Goal: Information Seeking & Learning: Check status

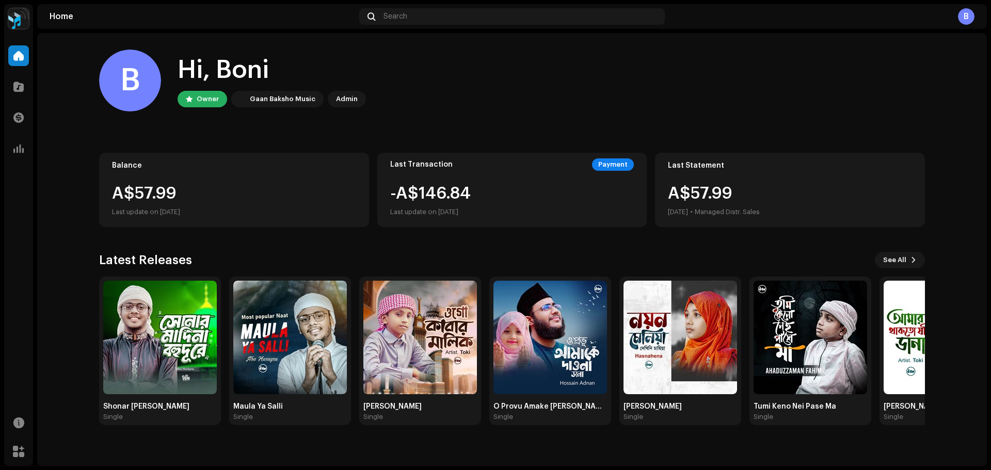
drag, startPoint x: 119, startPoint y: 197, endPoint x: 236, endPoint y: 204, distance: 116.9
click at [236, 204] on div "Balance A$57.99 Last update on [DATE]" at bounding box center [234, 190] width 270 height 74
click at [517, 109] on div "B Hi, Boni Owner Gaan Baksho Music Admin" at bounding box center [512, 81] width 826 height 62
click at [20, 151] on span at bounding box center [18, 149] width 10 height 8
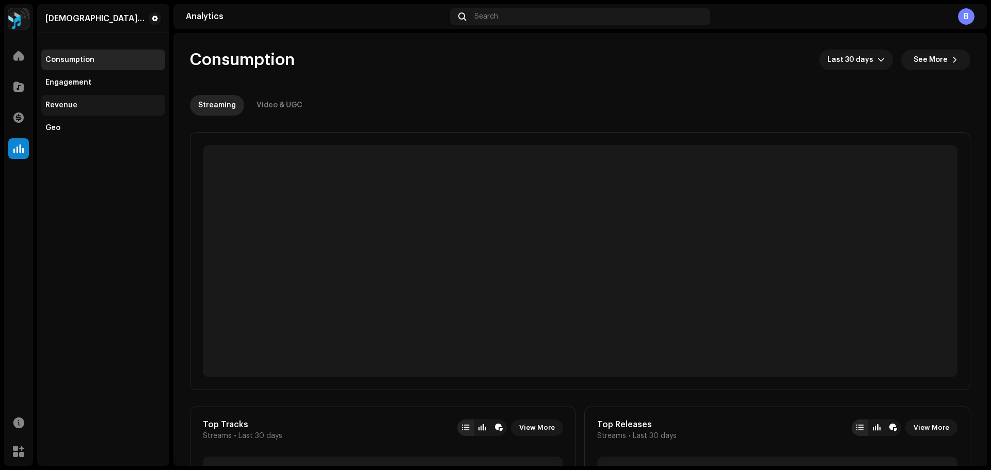
click at [80, 109] on div "Revenue" at bounding box center [103, 105] width 116 height 8
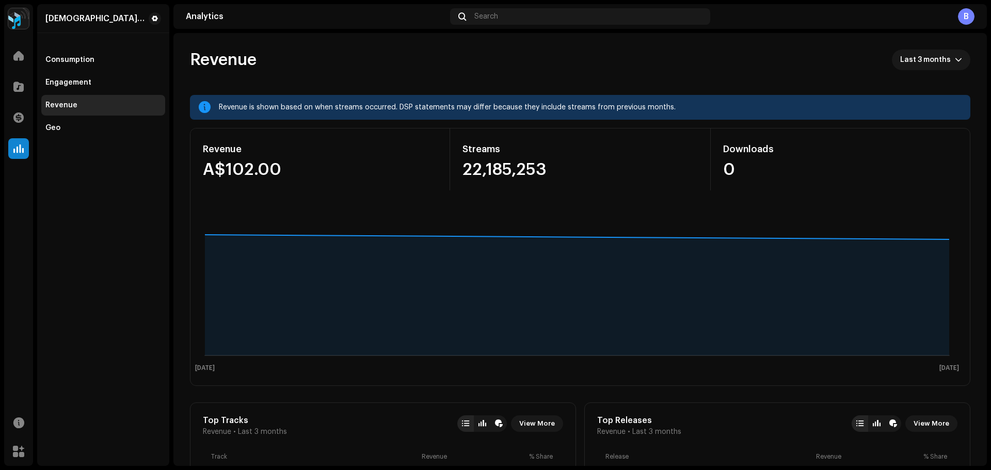
click at [680, 105] on div "Revenue is shown based on when streams occurred. DSP statements may differ beca…" at bounding box center [591, 107] width 744 height 12
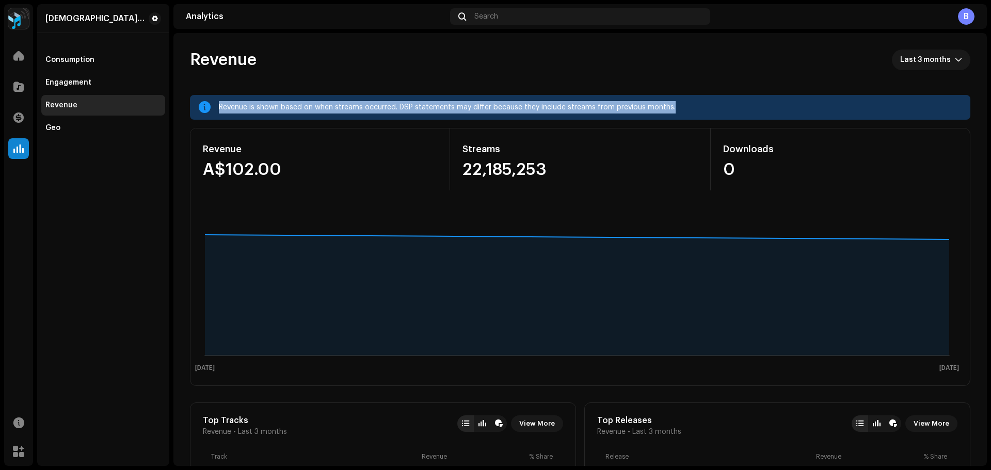
click at [680, 105] on div "Revenue is shown based on when streams occurred. DSP statements may differ beca…" at bounding box center [591, 107] width 744 height 12
click at [673, 105] on div "Revenue is shown based on when streams occurred. DSP statements may differ beca…" at bounding box center [591, 107] width 744 height 12
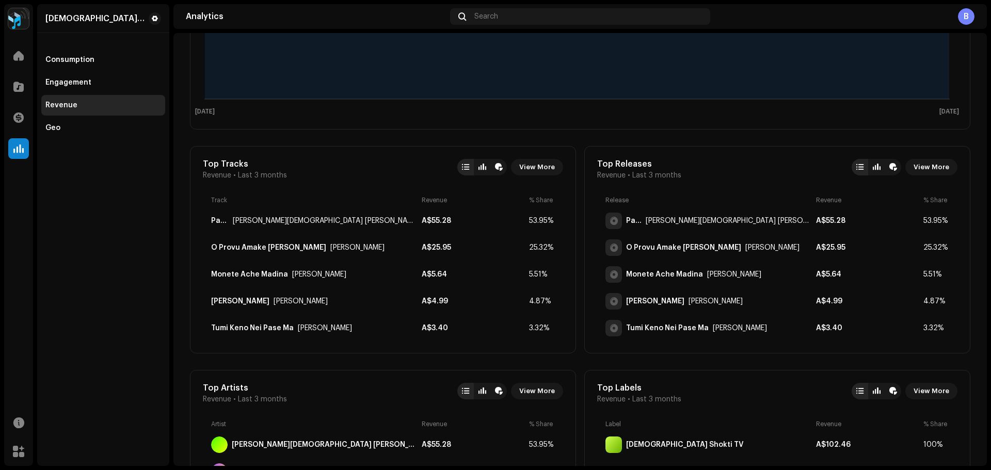
scroll to position [258, 0]
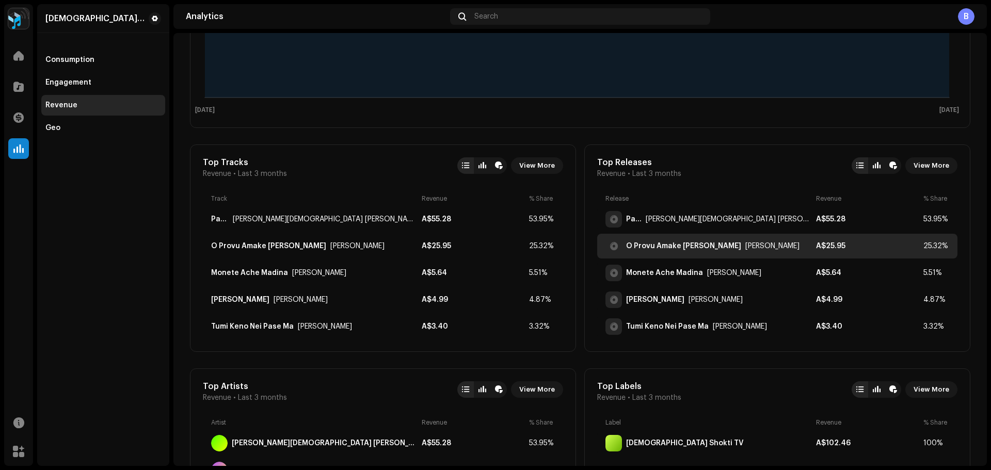
click at [689, 242] on div "O Provu Amake [PERSON_NAME]" at bounding box center [683, 246] width 115 height 8
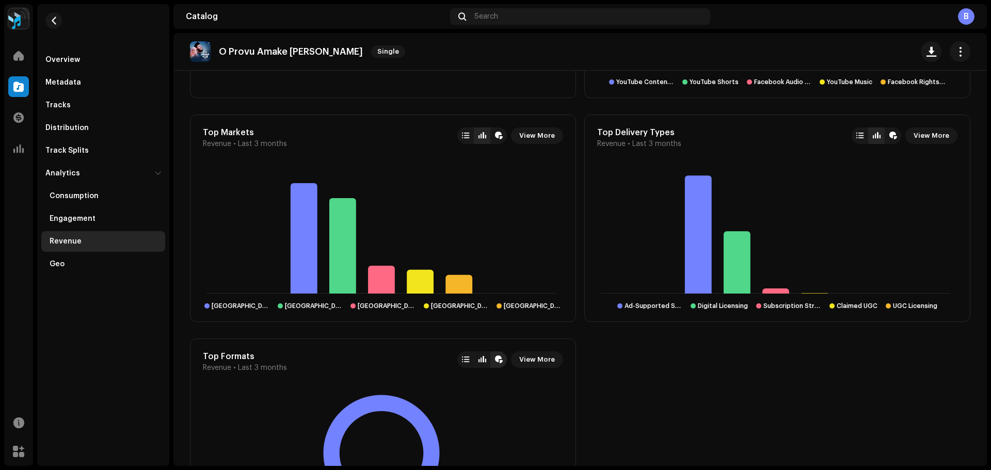
scroll to position [777, 0]
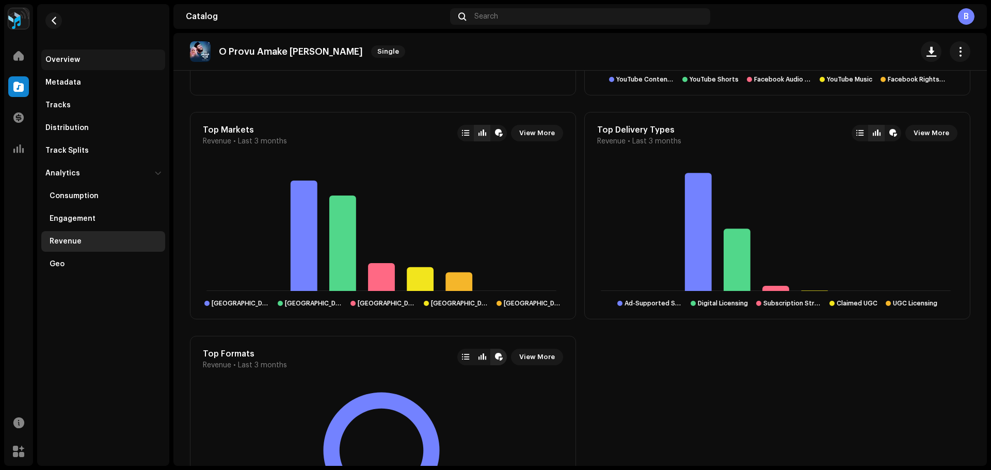
click at [71, 62] on div "Overview" at bounding box center [62, 60] width 35 height 8
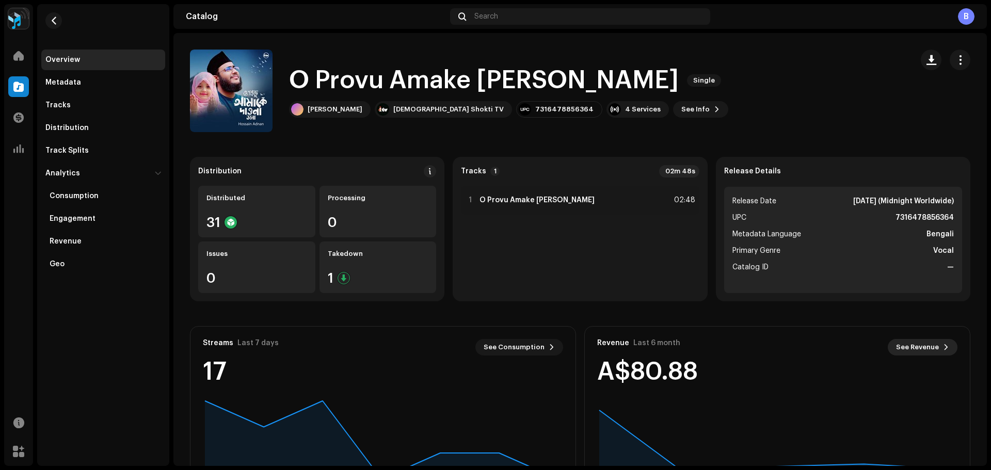
click at [927, 349] on span "See Revenue" at bounding box center [917, 347] width 43 height 21
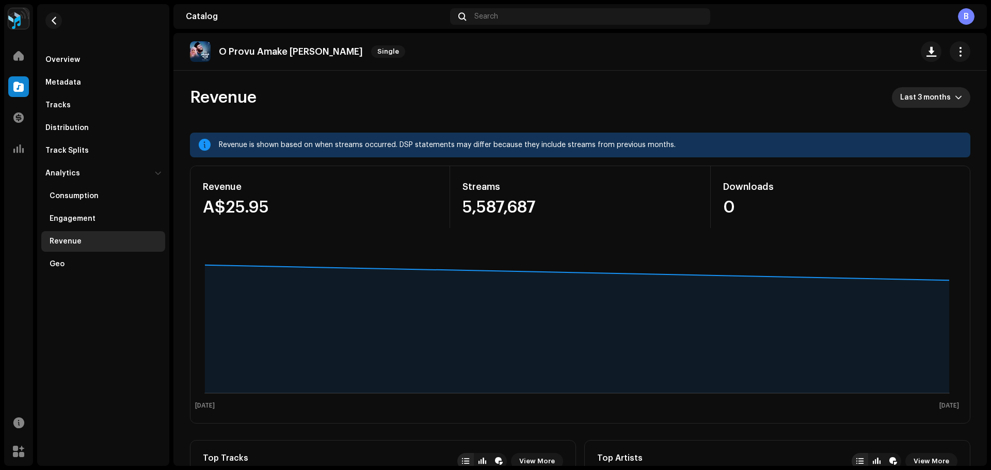
click at [943, 98] on span "Last 3 months" at bounding box center [928, 97] width 55 height 21
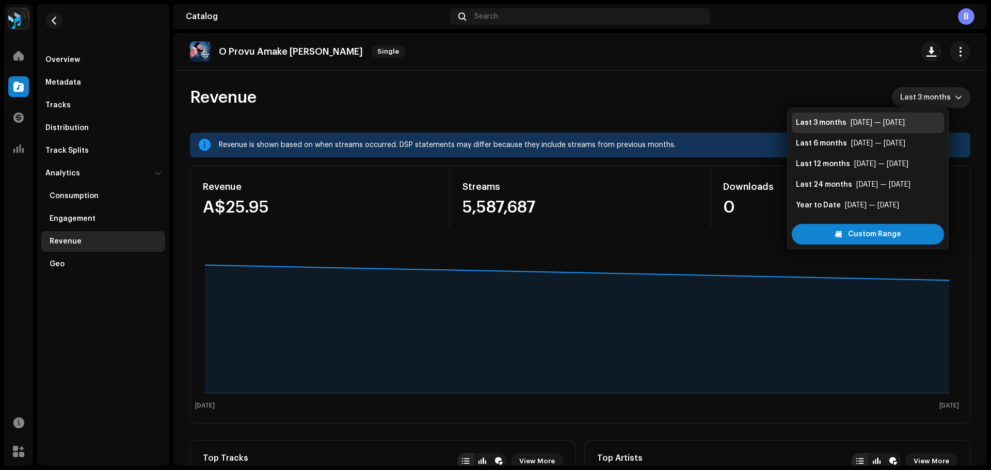
scroll to position [17, 0]
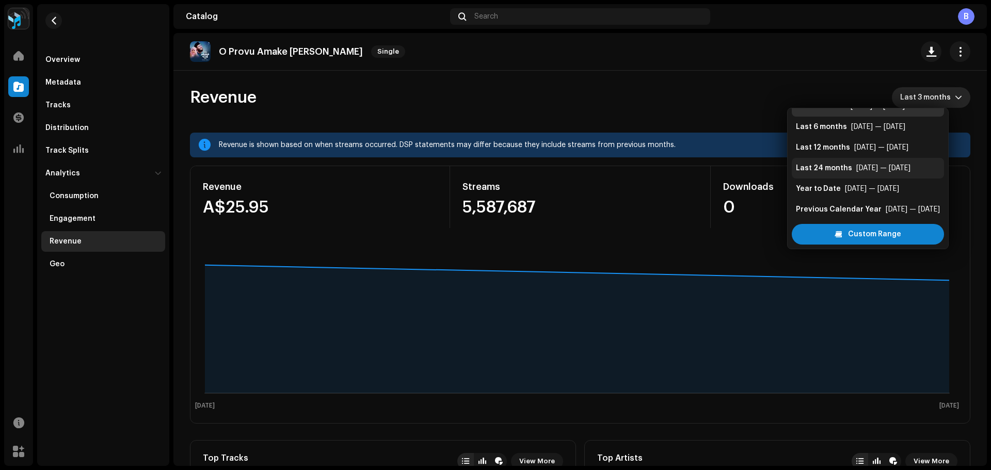
click at [893, 175] on li "Last 24 months [DATE] — [DATE]" at bounding box center [868, 168] width 152 height 21
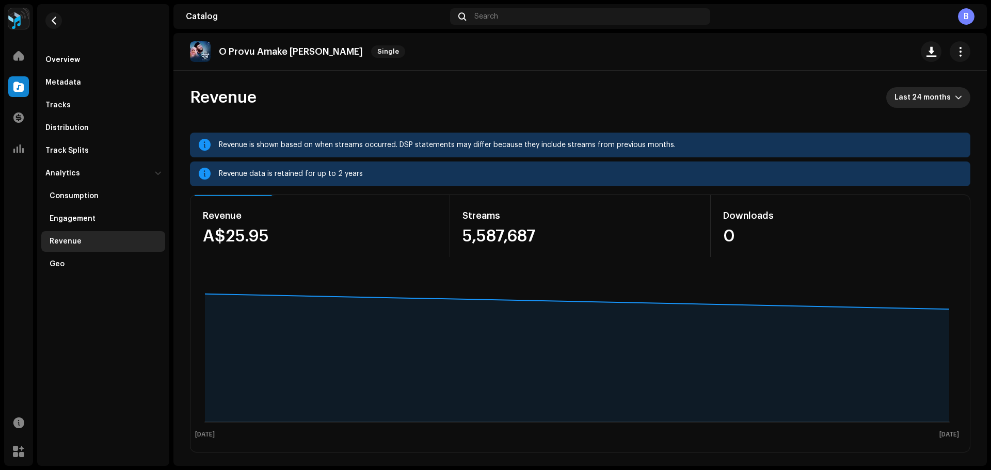
scroll to position [4, 0]
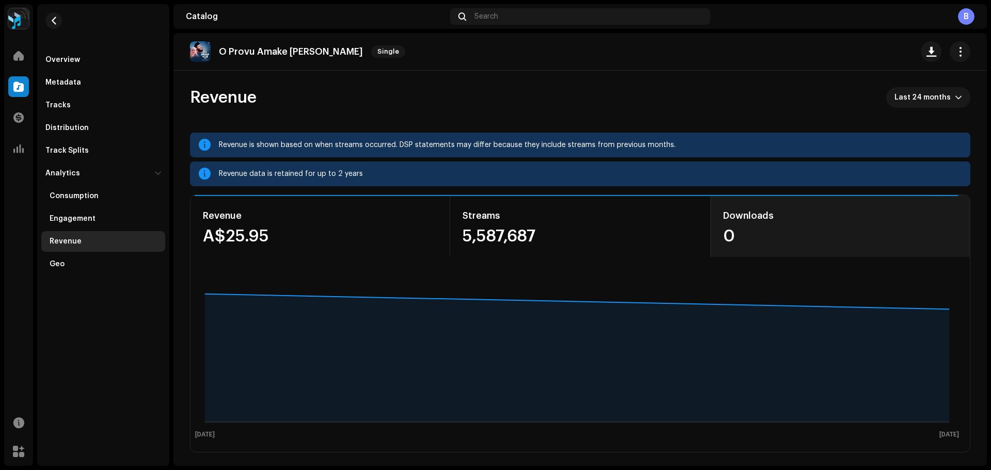
click at [908, 243] on div "0" at bounding box center [840, 236] width 234 height 17
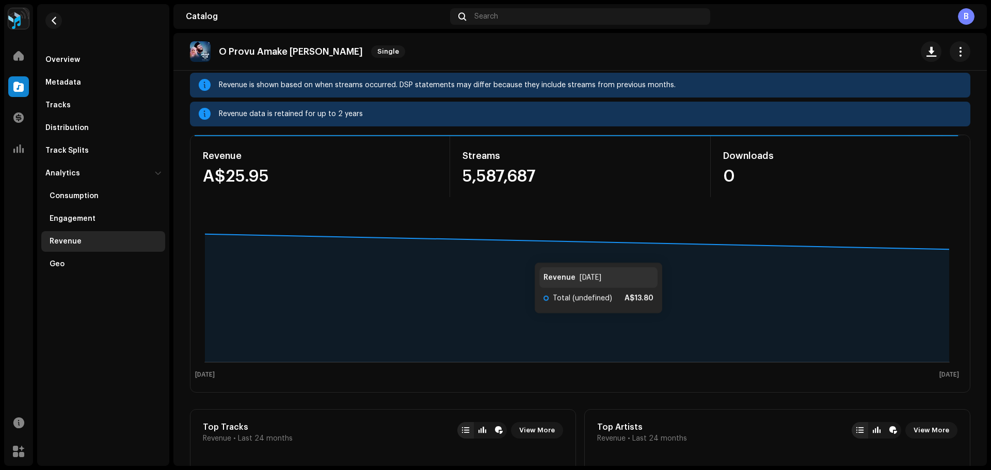
scroll to position [52, 0]
